Goal: Information Seeking & Learning: Learn about a topic

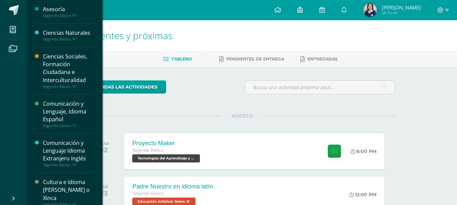
click at [66, 33] on div "Ciencias Naturales" at bounding box center [68, 33] width 51 height 8
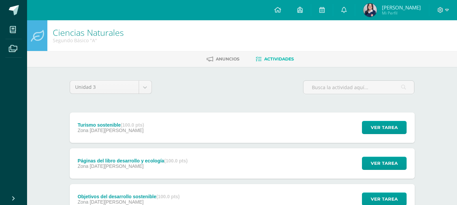
click at [167, 131] on div "Turismo sostenible (100.0 pts) Zona [DATE] Ver tarea Turismo sostenible Ciencia…" at bounding box center [242, 128] width 345 height 30
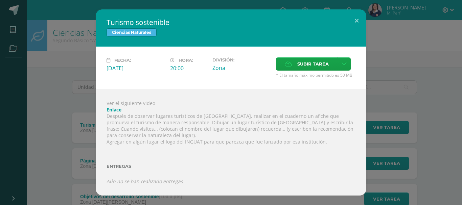
click at [115, 112] on link "Enlace" at bounding box center [114, 110] width 15 height 6
